Goal: Task Accomplishment & Management: Use online tool/utility

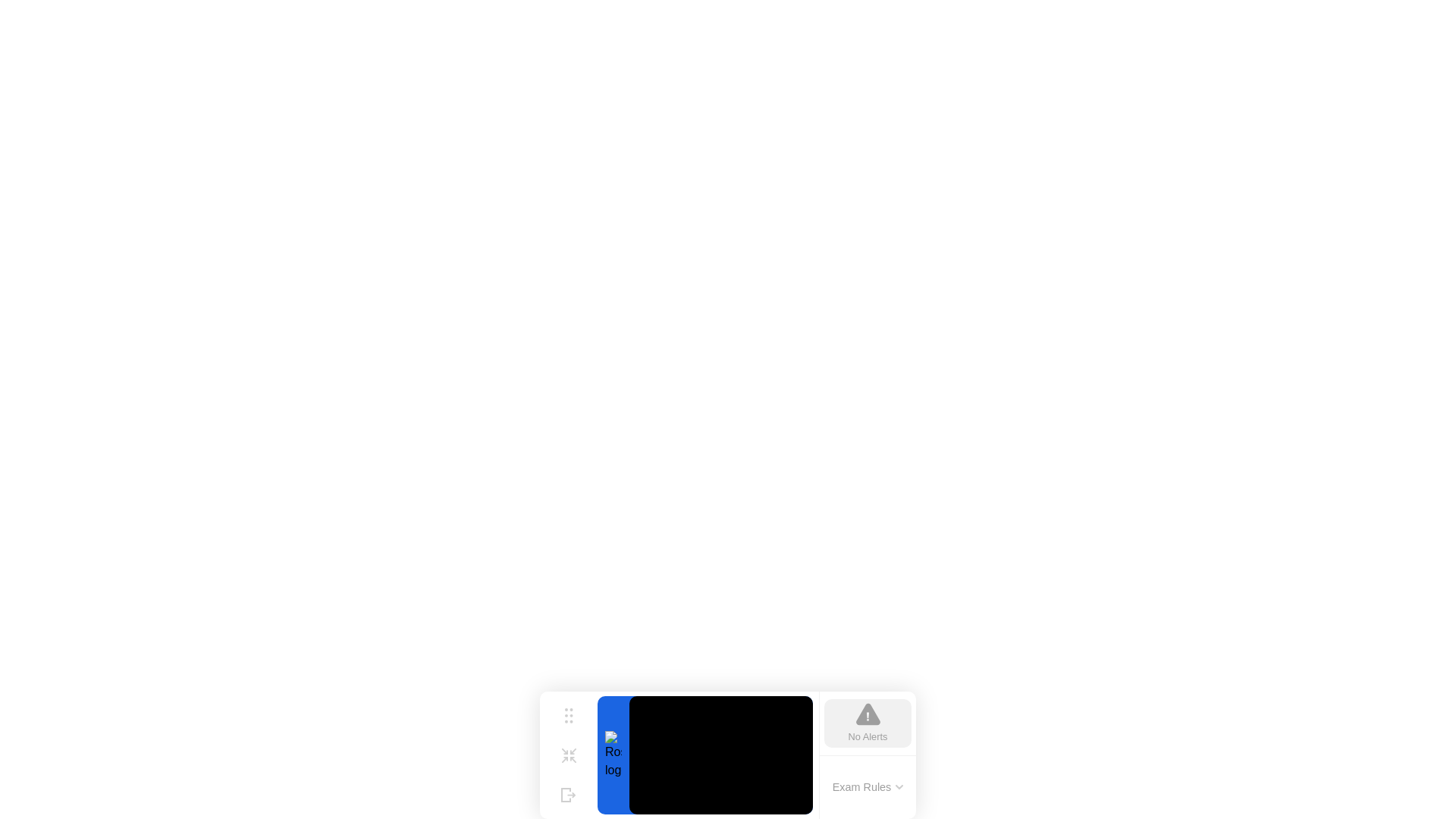
click at [895, 733] on div "No Alerts" at bounding box center [868, 723] width 87 height 48
click at [871, 722] on icon at bounding box center [868, 715] width 24 height 22
click at [576, 715] on button "Move" at bounding box center [568, 716] width 39 height 39
click at [573, 763] on div "Shrink" at bounding box center [568, 768] width 22 height 9
click img
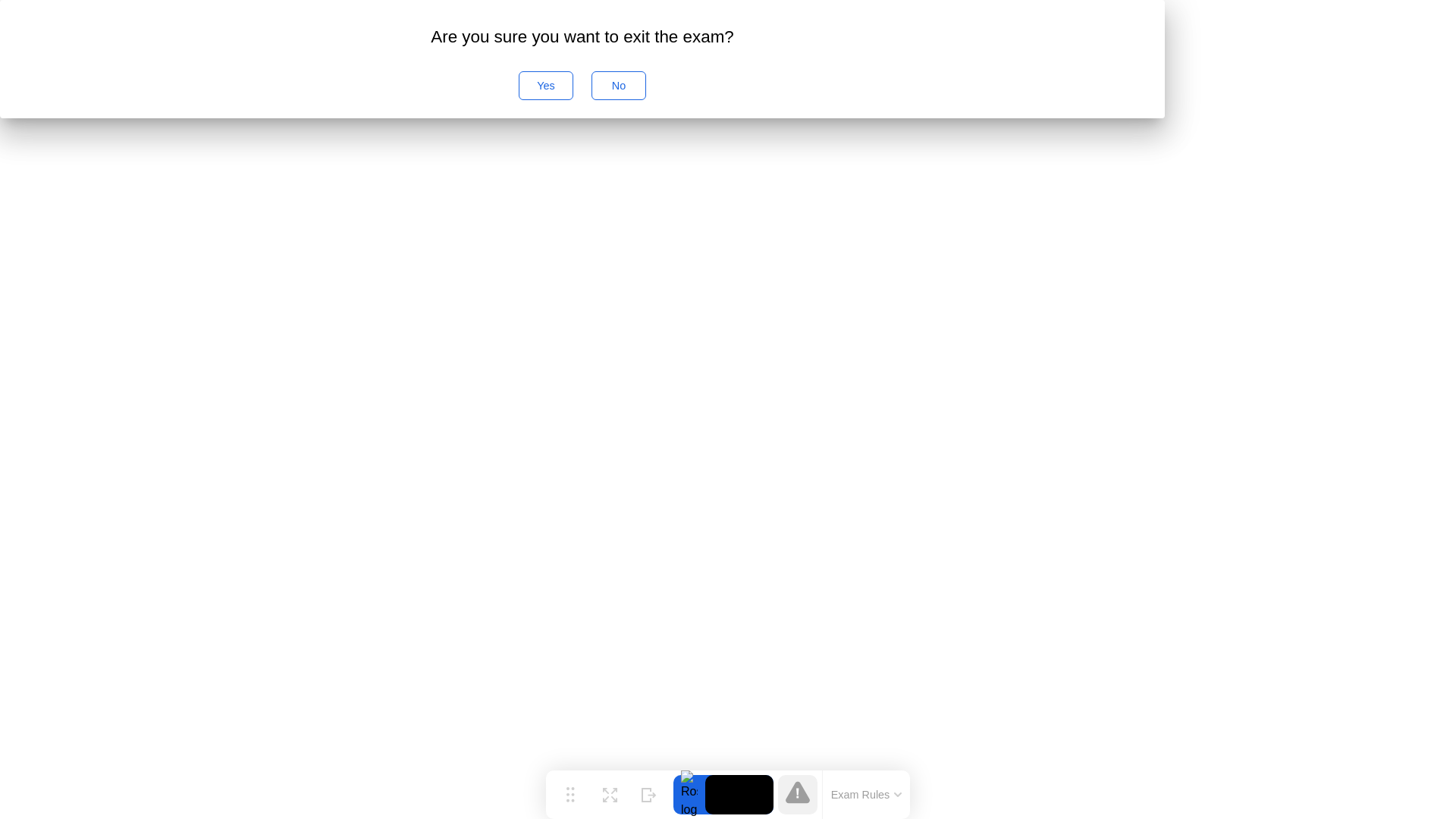
click at [641, 92] on div "No" at bounding box center [618, 86] width 44 height 12
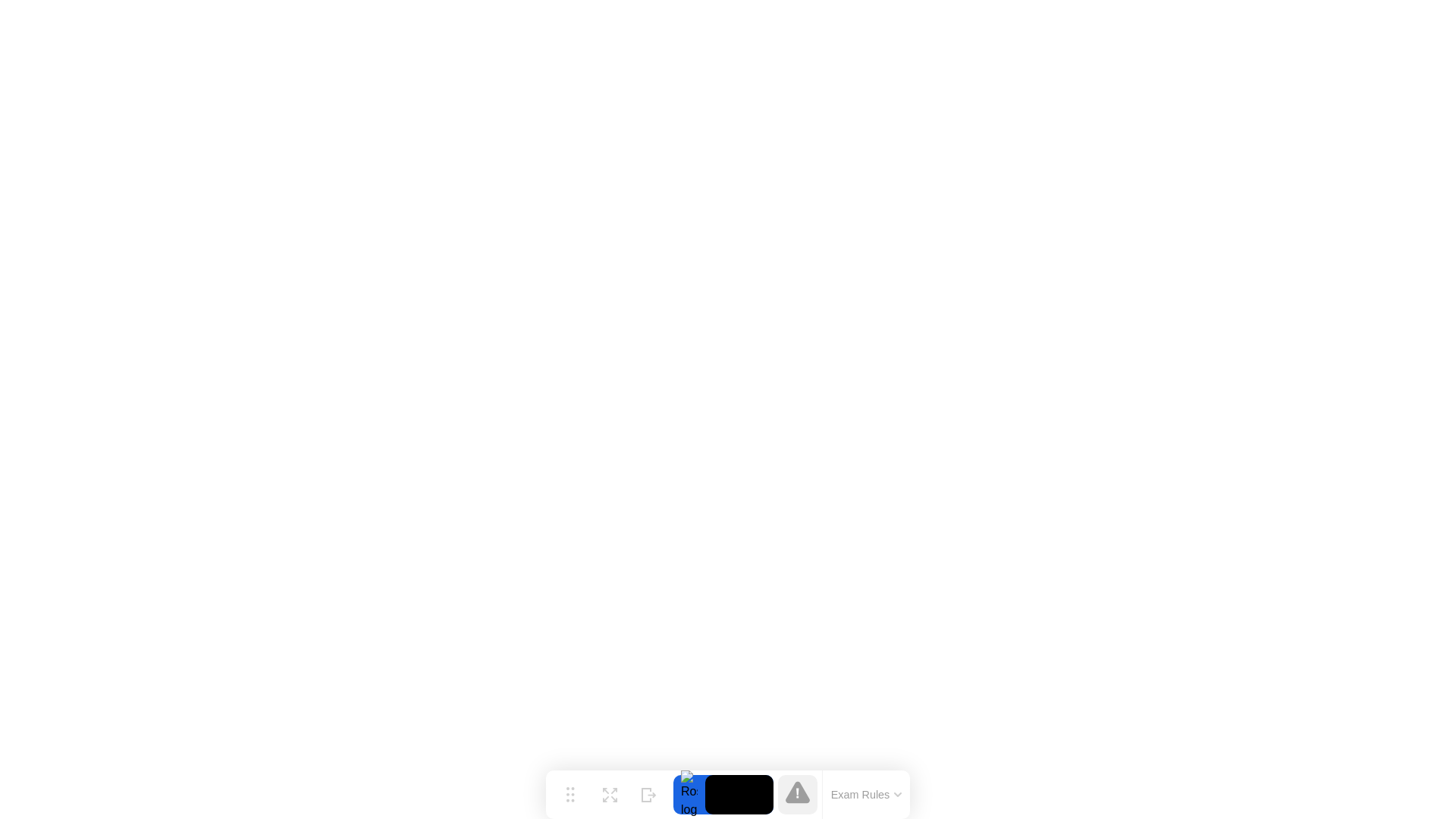
click img
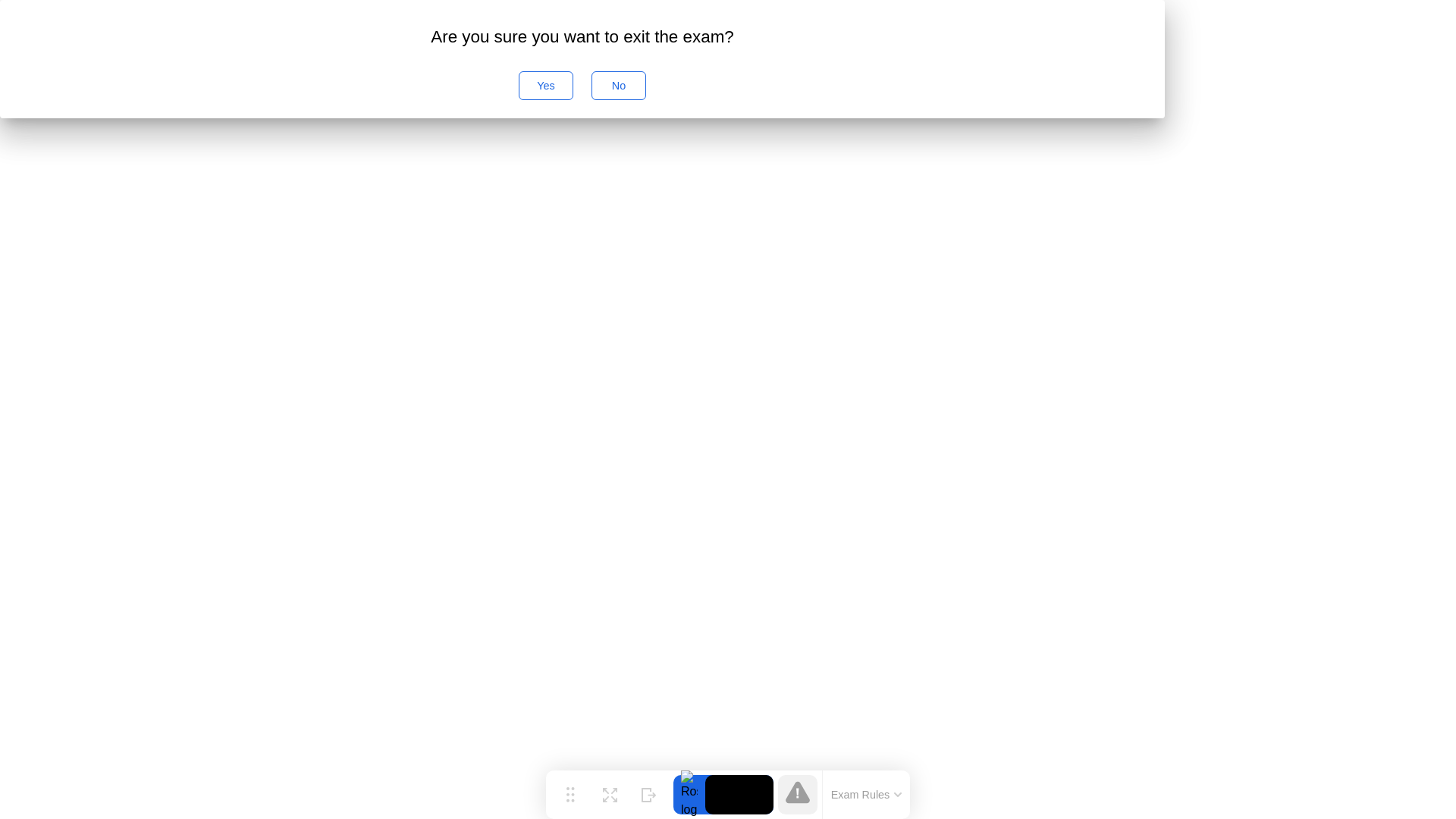
click at [568, 92] on div "Yes" at bounding box center [545, 86] width 44 height 12
